Goal: Task Accomplishment & Management: Understand process/instructions

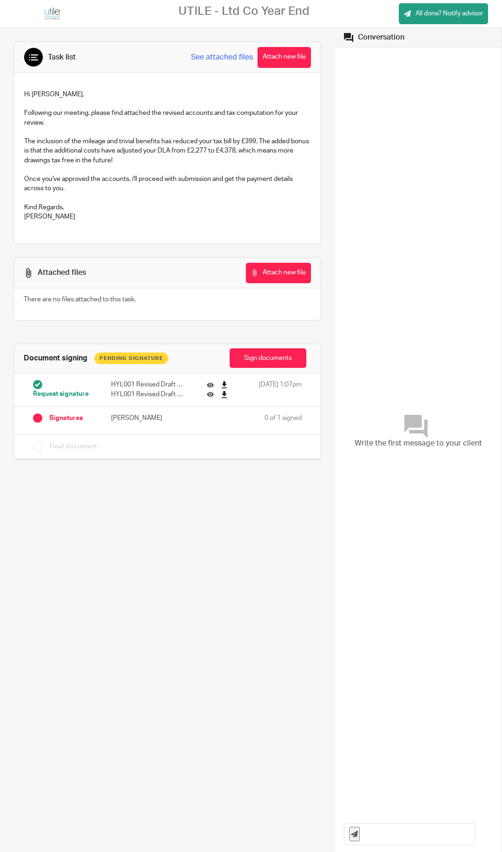
scroll to position [10, 0]
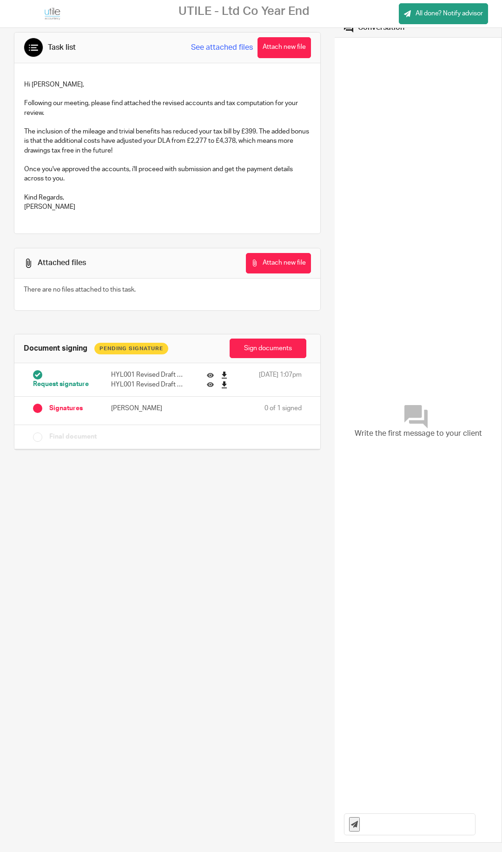
click at [226, 47] on link "See attached files" at bounding box center [222, 47] width 62 height 11
click at [212, 385] on icon at bounding box center [210, 384] width 7 height 7
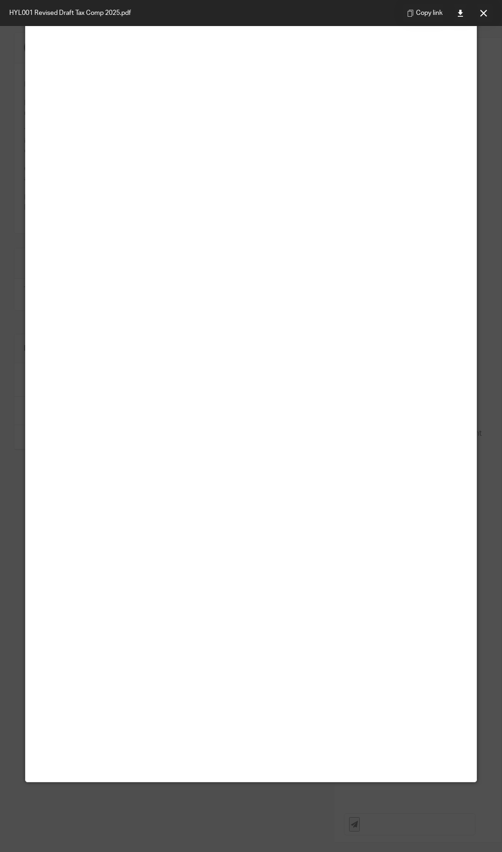
scroll to position [0, 0]
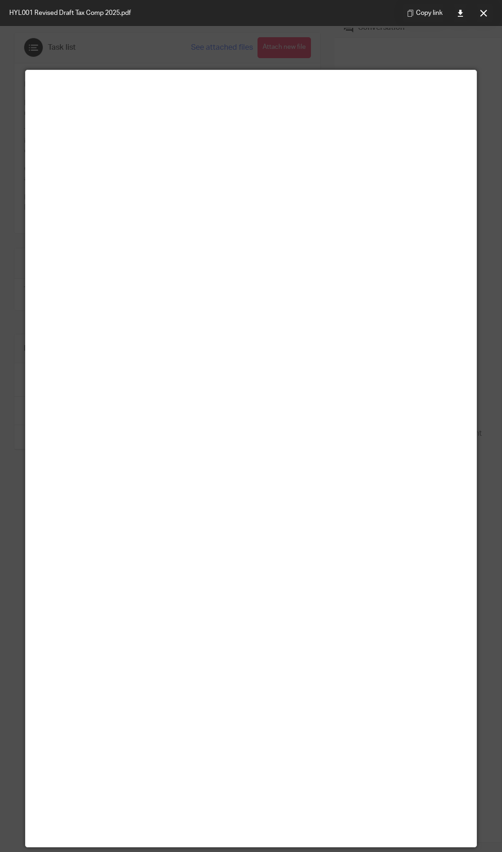
click at [244, 70] on span at bounding box center [244, 69] width 4 height 4
click at [255, 70] on main at bounding box center [251, 458] width 451 height 777
click at [338, 63] on div at bounding box center [251, 426] width 502 height 852
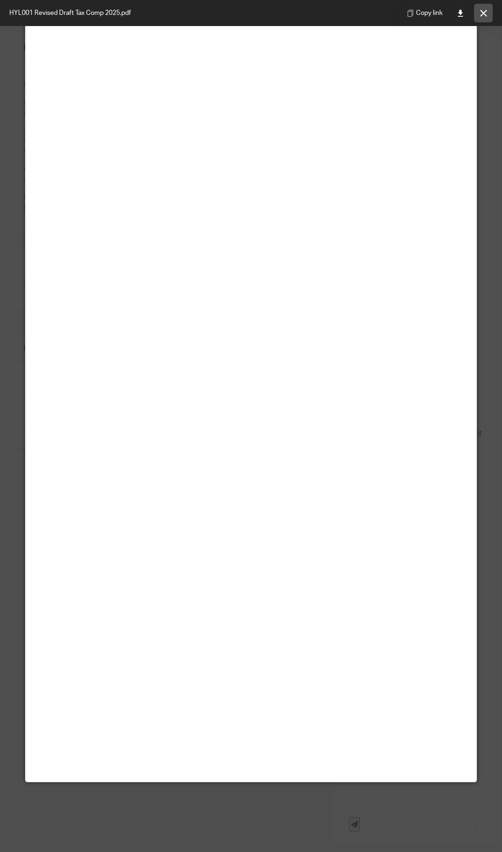
click at [488, 11] on button at bounding box center [483, 13] width 19 height 19
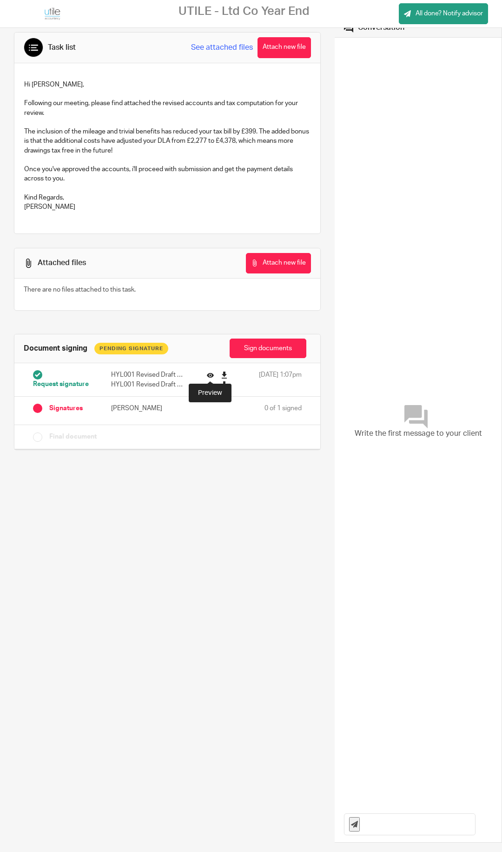
click at [209, 375] on icon at bounding box center [210, 375] width 7 height 7
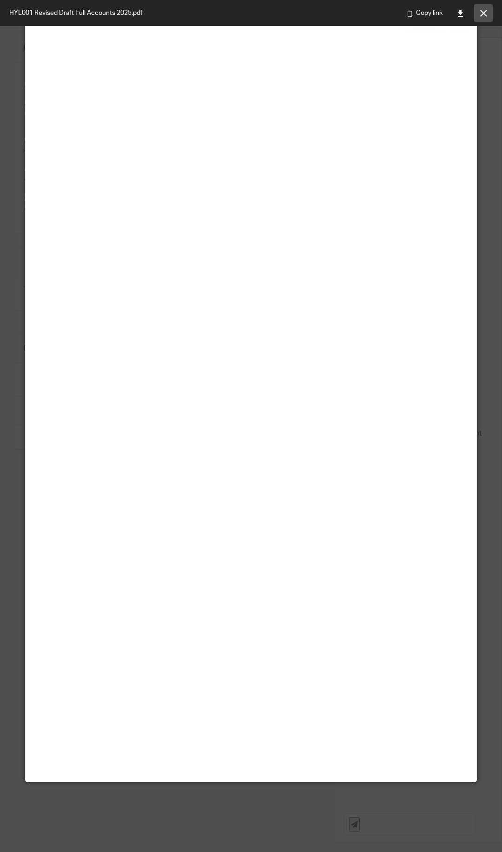
click at [484, 14] on icon at bounding box center [483, 13] width 7 height 7
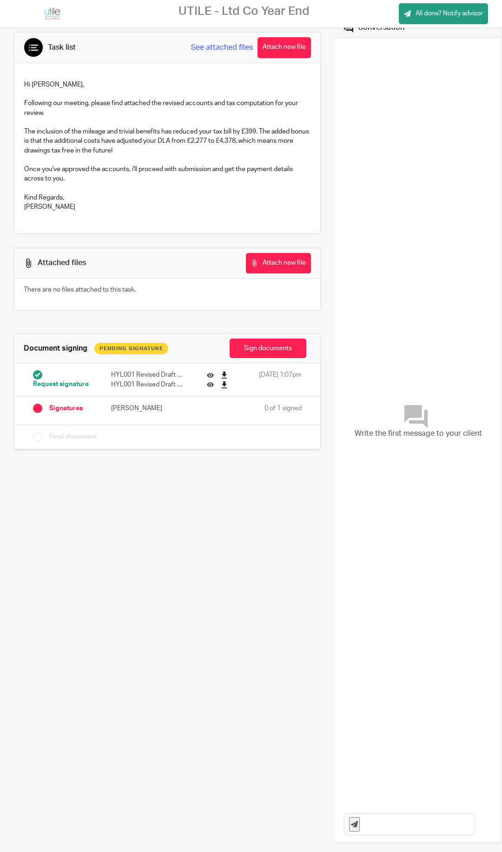
scroll to position [0, 0]
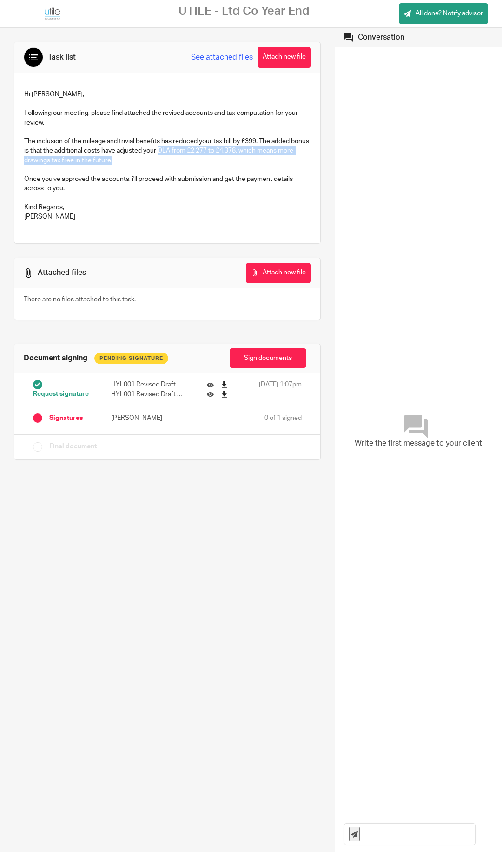
drag, startPoint x: 180, startPoint y: 150, endPoint x: 198, endPoint y: 159, distance: 19.8
click at [198, 159] on p "The inclusion of the mileage and trivial benefits has reduced your tax bill by …" at bounding box center [167, 151] width 286 height 28
click at [190, 161] on p "The inclusion of the mileage and trivial benefits has reduced your tax bill by …" at bounding box center [167, 151] width 286 height 28
drag, startPoint x: 161, startPoint y: 162, endPoint x: 6, endPoint y: 146, distance: 155.7
click at [6, 146] on div "Task list See attached files Attach new file Hi [PERSON_NAME], Following our me…" at bounding box center [167, 248] width 335 height 441
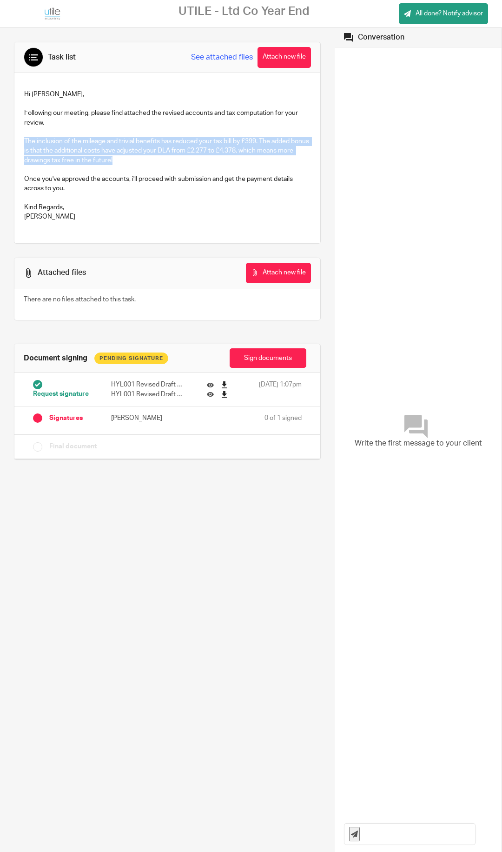
click at [104, 139] on p "The inclusion of the mileage and trivial benefits has reduced your tax bill by …" at bounding box center [167, 151] width 286 height 28
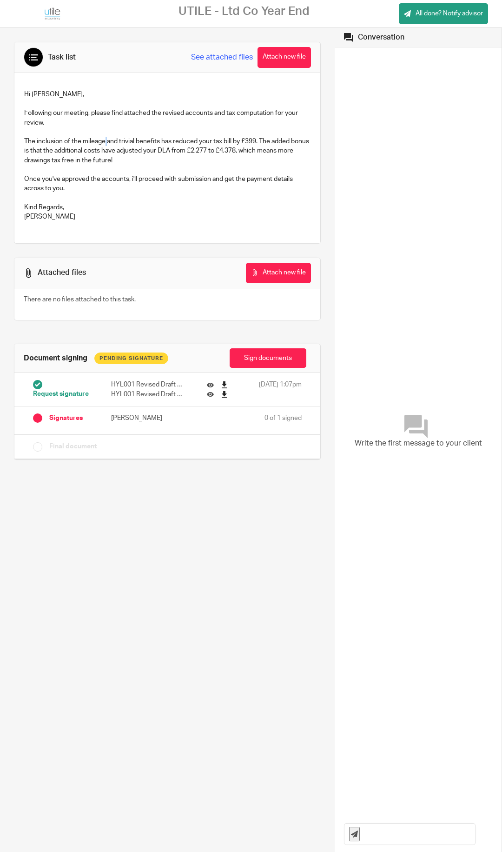
click at [104, 139] on p "The inclusion of the mileage and trivial benefits has reduced your tax bill by …" at bounding box center [167, 151] width 286 height 28
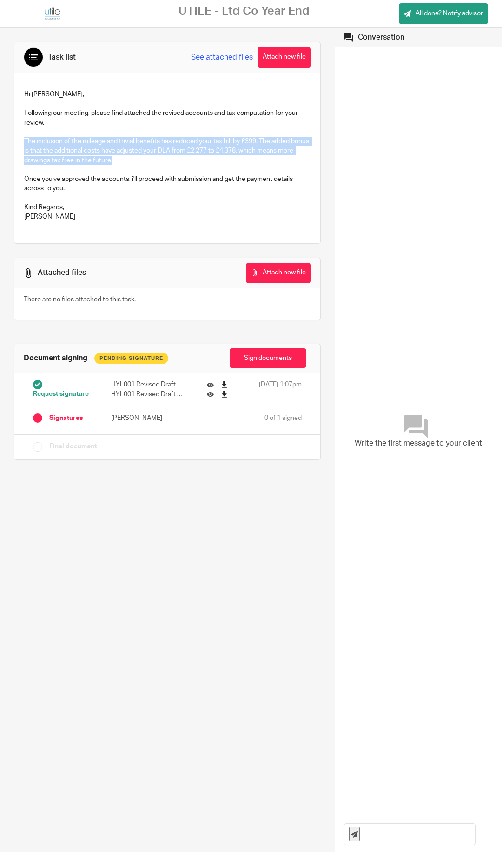
click at [104, 139] on p "The inclusion of the mileage and trivial benefits has reduced your tax bill by …" at bounding box center [167, 151] width 286 height 28
click at [106, 146] on p "The inclusion of the mileage and trivial benefits has reduced your tax bill by …" at bounding box center [167, 151] width 286 height 28
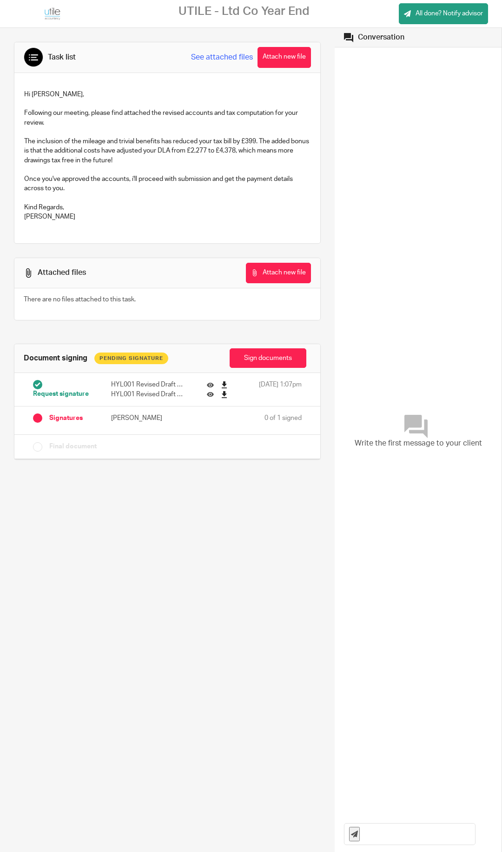
click at [166, 173] on p at bounding box center [167, 169] width 286 height 9
click at [166, 175] on p "Once you've approved the accounts, i'll proceed with submission and get the pay…" at bounding box center [167, 183] width 286 height 19
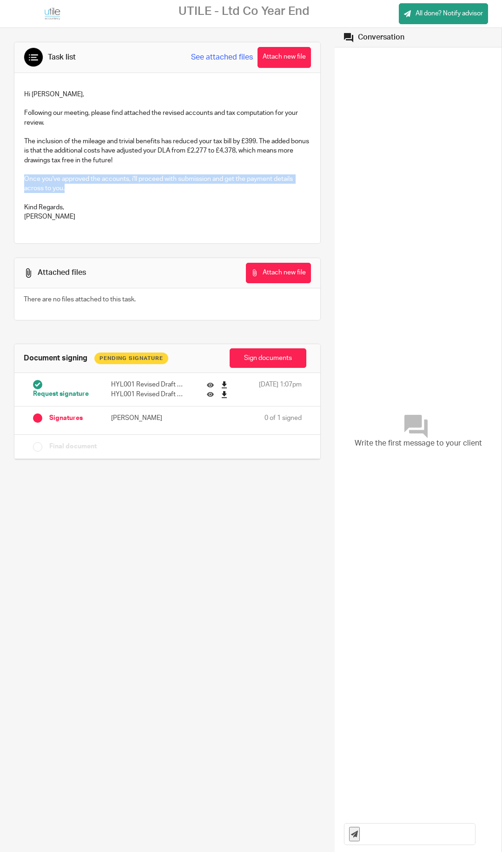
click at [166, 175] on p "Once you've approved the accounts, i'll proceed with submission and get the pay…" at bounding box center [167, 183] width 286 height 19
click at [176, 179] on p "Once you've approved the accounts, i'll proceed with submission and get the pay…" at bounding box center [167, 183] width 286 height 19
click at [185, 186] on p "Once you've approved the accounts, i'll proceed with submission and get the pay…" at bounding box center [167, 183] width 286 height 19
